Goal: Find specific page/section: Find specific page/section

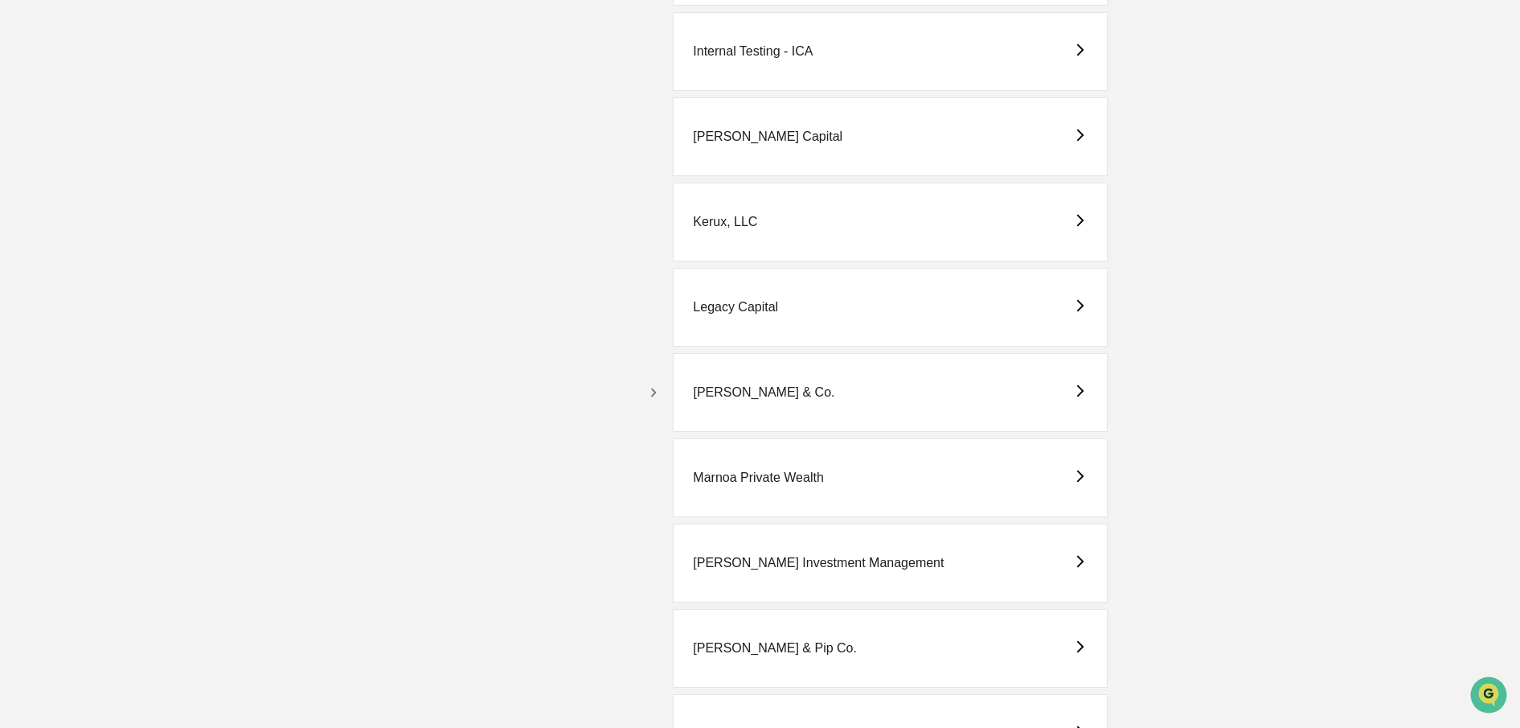
scroll to position [2984, 0]
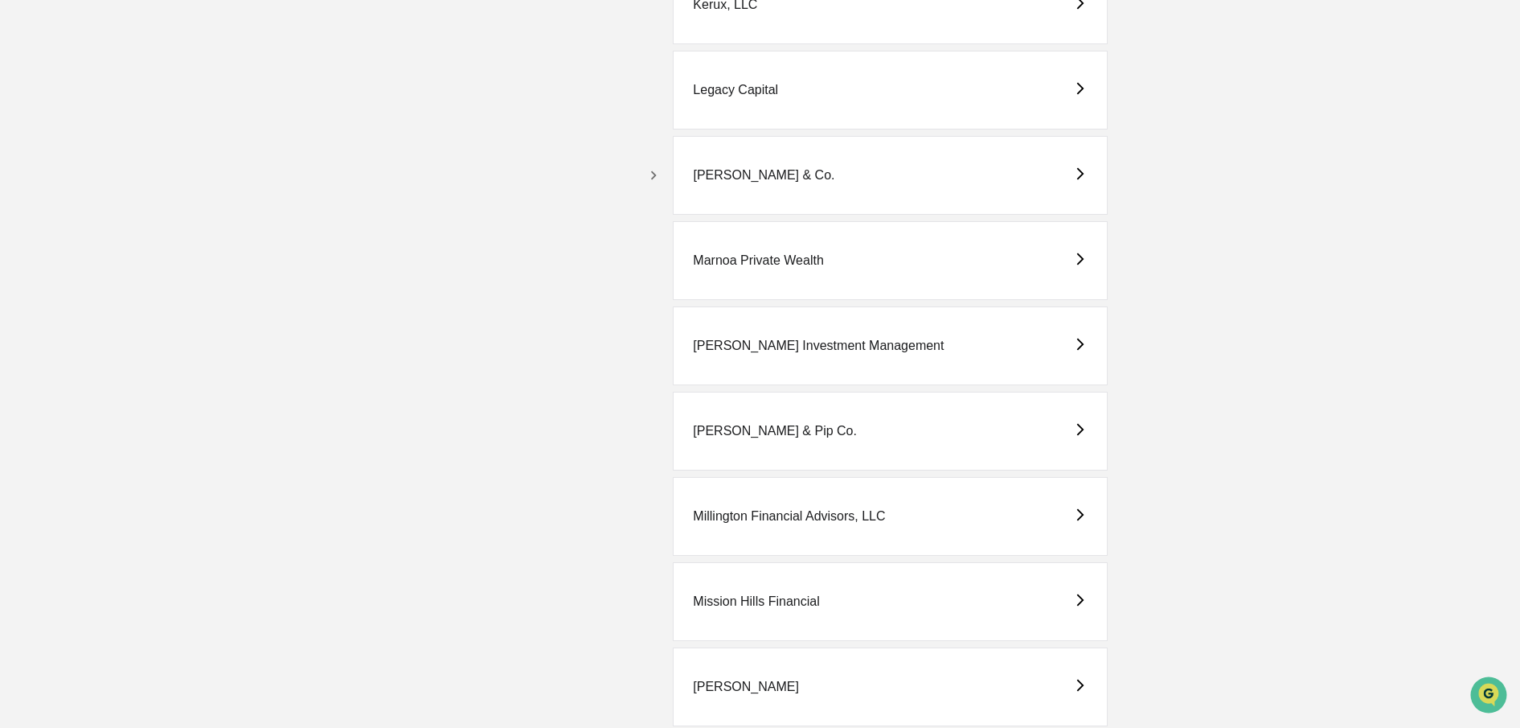
click at [765, 600] on div "Mission Hills Financial" at bounding box center [756, 601] width 126 height 14
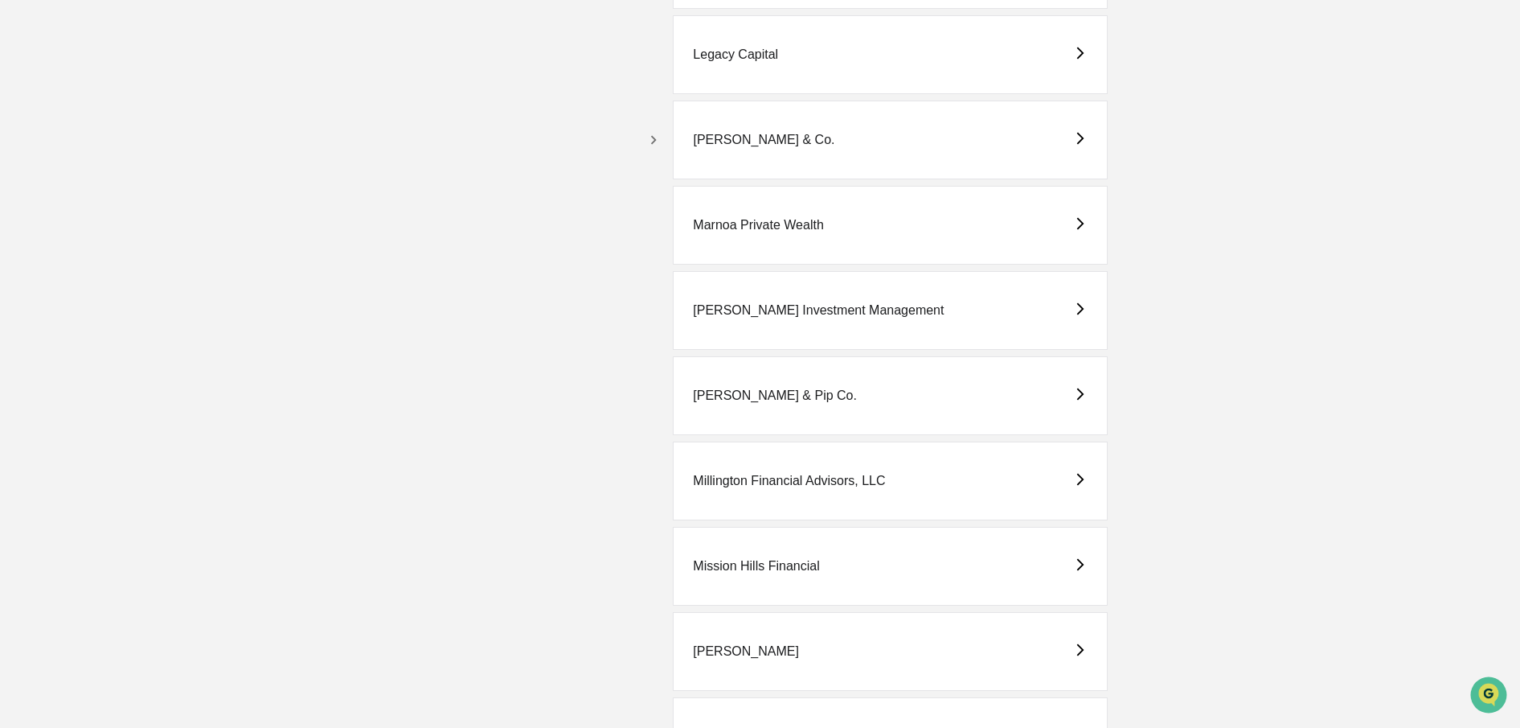
scroll to position [3186, 0]
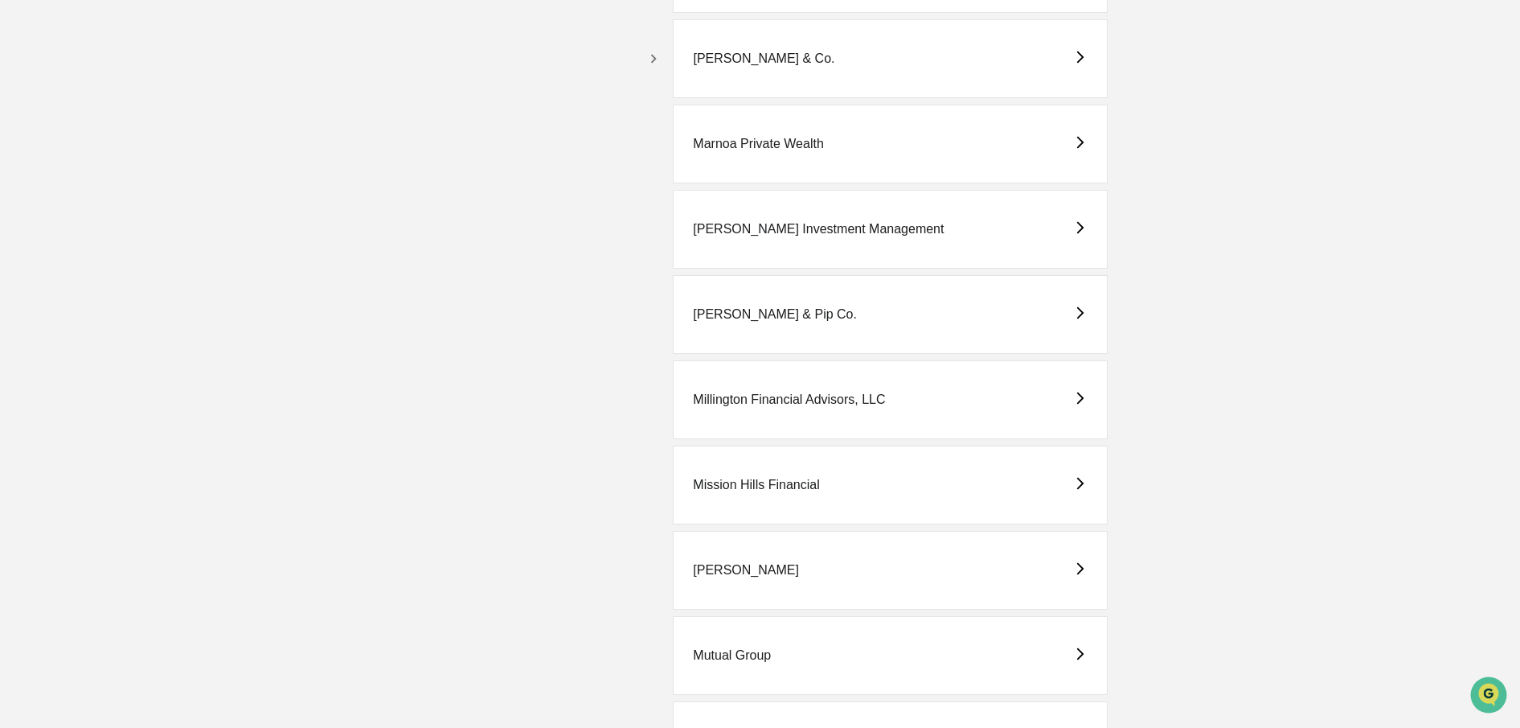
click at [756, 445] on div "Mission Hills Financial" at bounding box center [890, 484] width 435 height 79
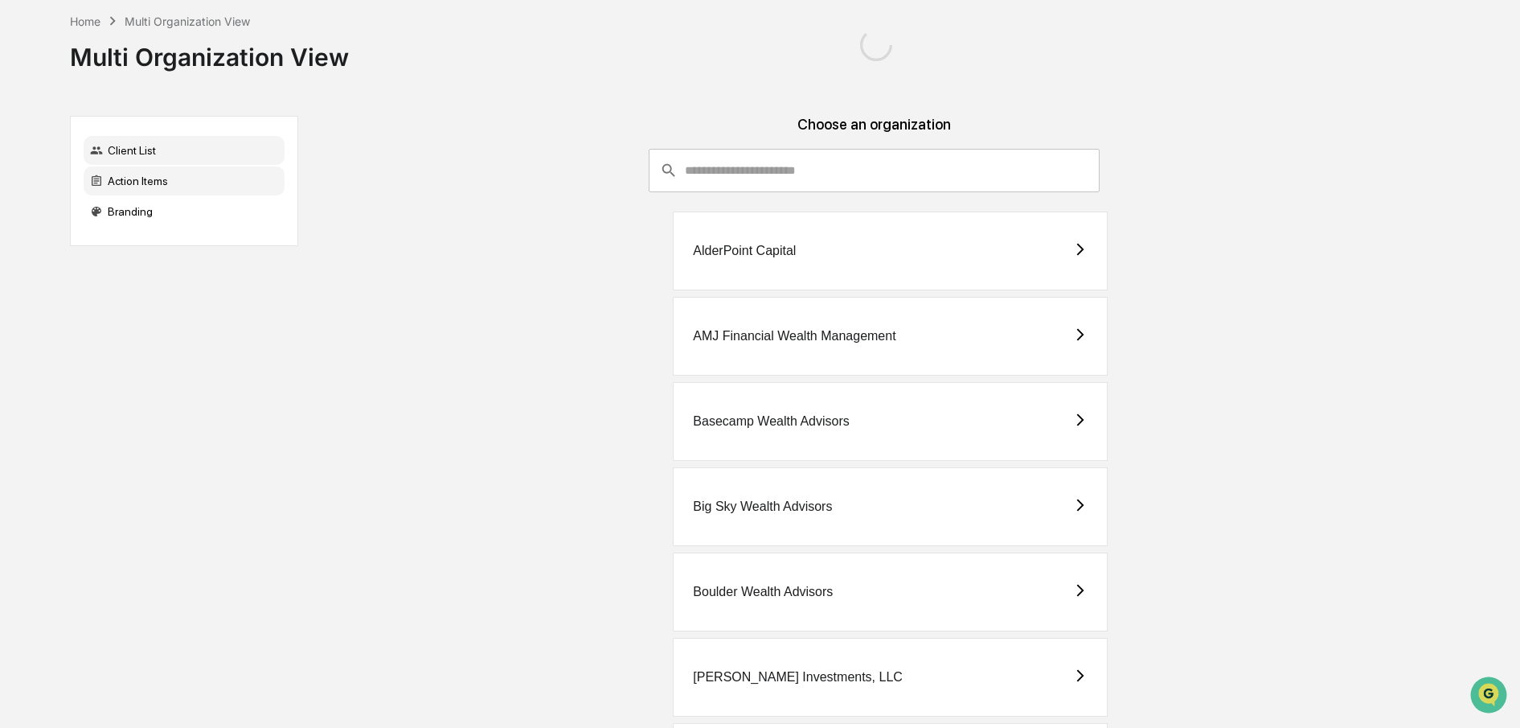
click at [126, 175] on div "Action Items" at bounding box center [184, 180] width 201 height 29
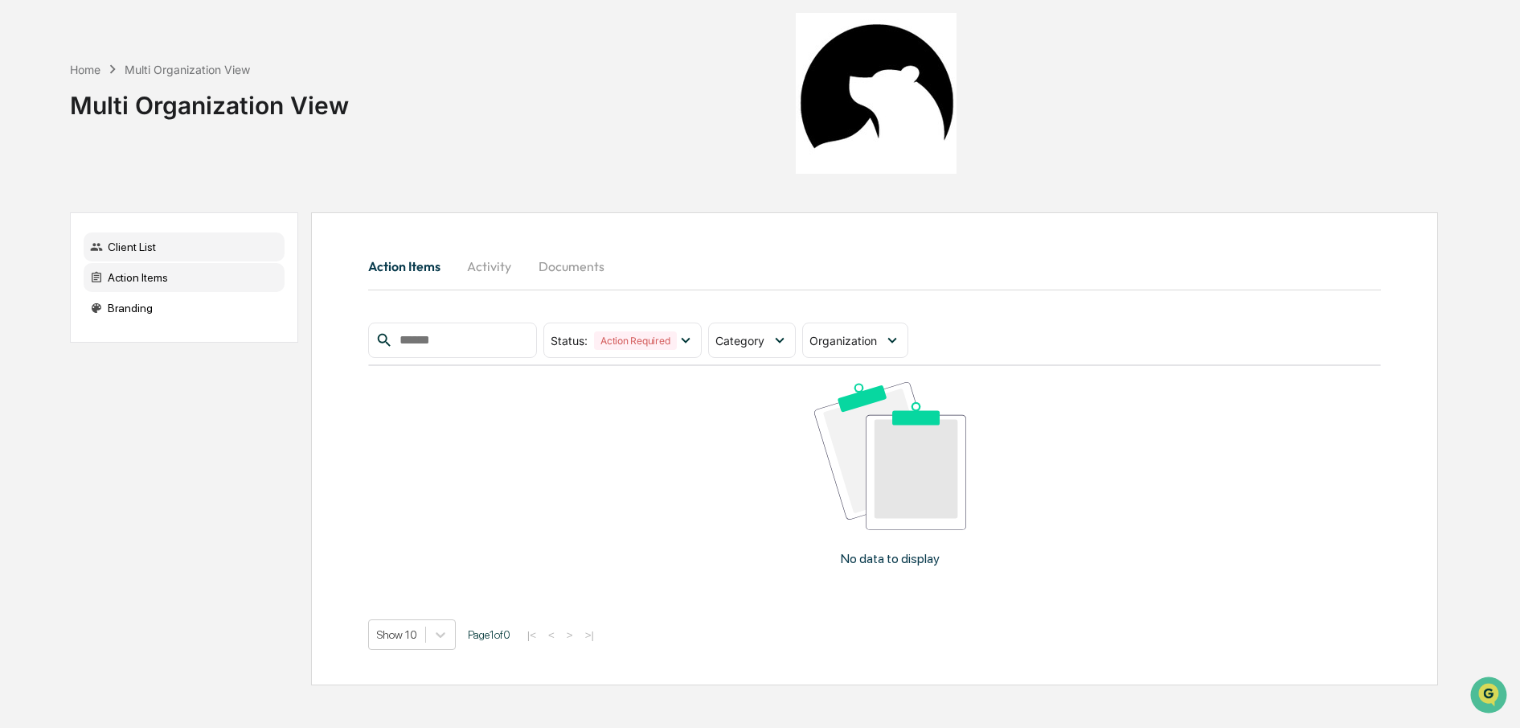
click at [133, 146] on div "Home Multi Organization View Multi Organization View" at bounding box center [754, 93] width 1368 height 187
click at [86, 67] on div "Home" at bounding box center [85, 70] width 31 height 14
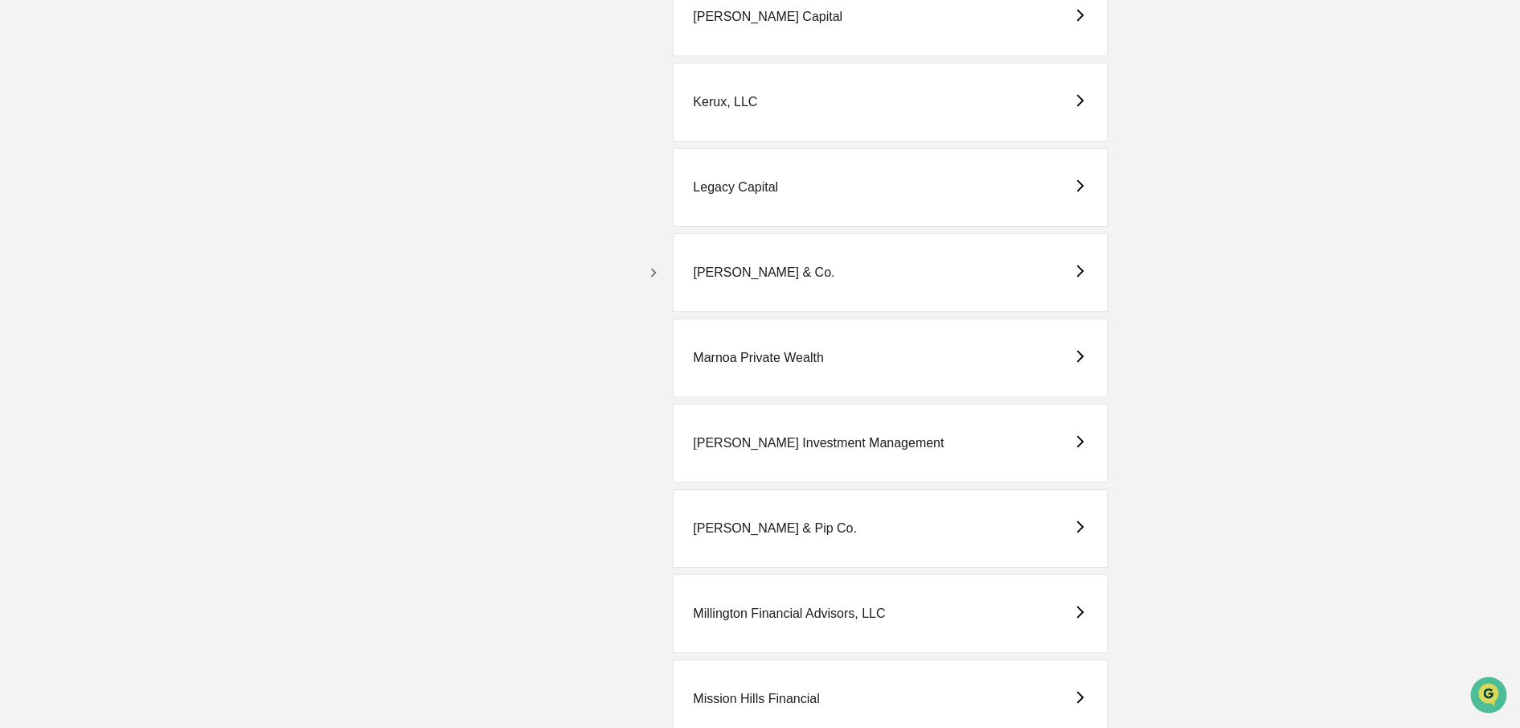
scroll to position [3052, 0]
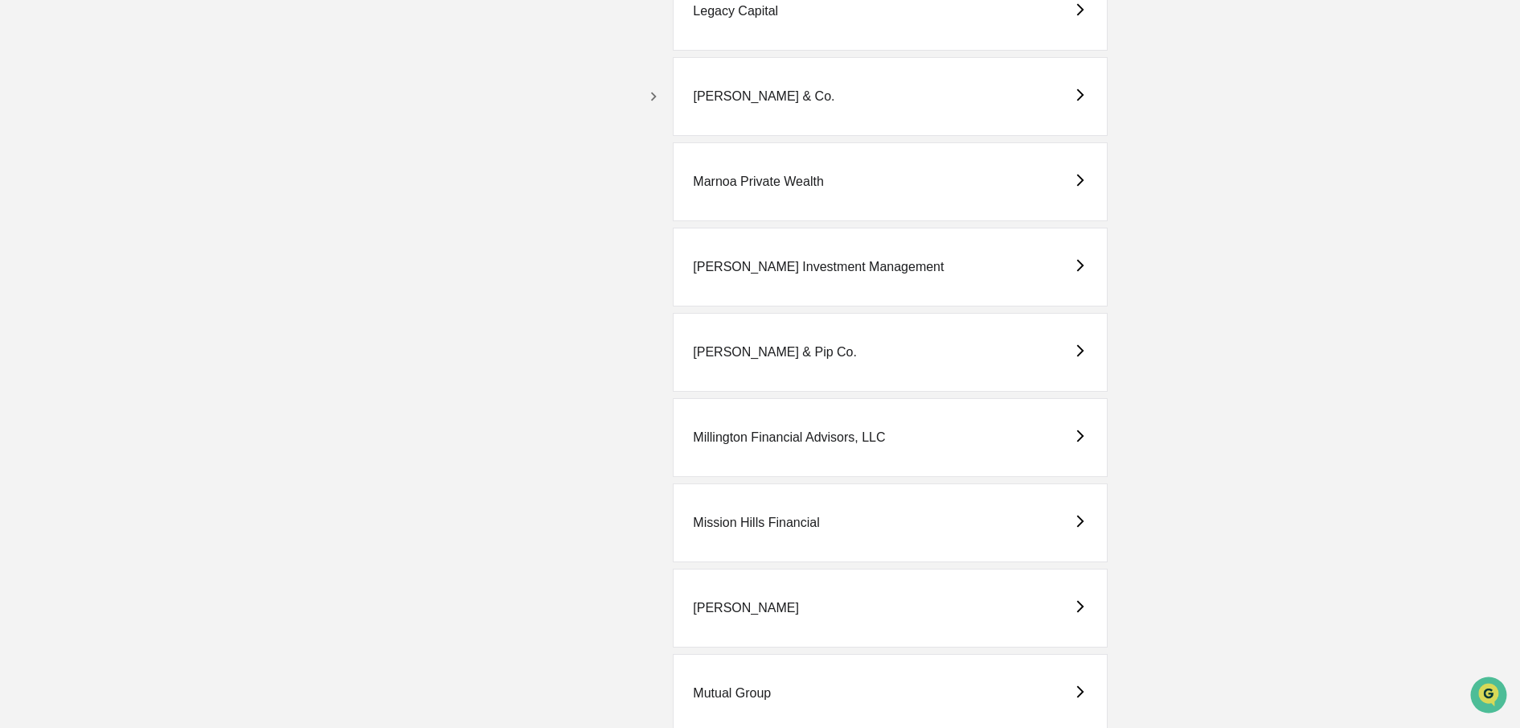
click at [735, 521] on div "Mission Hills Financial" at bounding box center [756, 522] width 126 height 14
